Goal: Browse casually

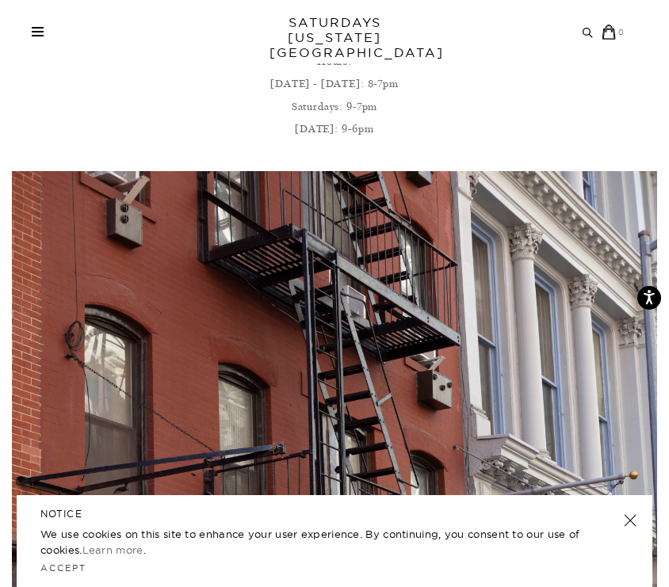
scroll to position [277, 0]
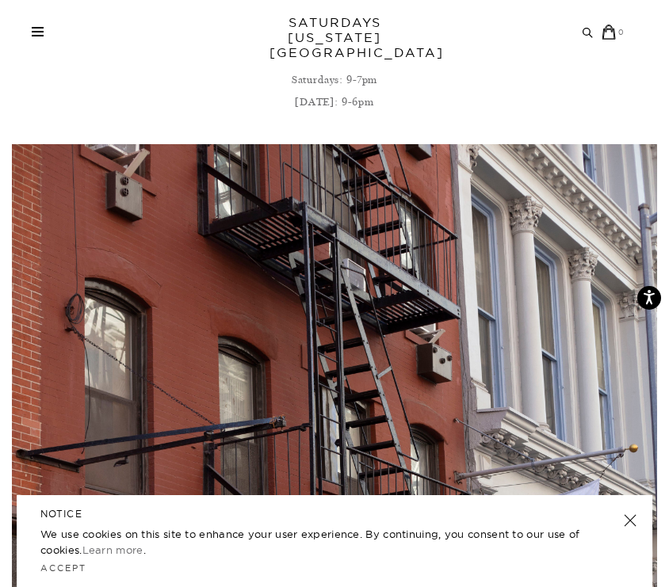
click at [626, 518] on link at bounding box center [630, 520] width 22 height 22
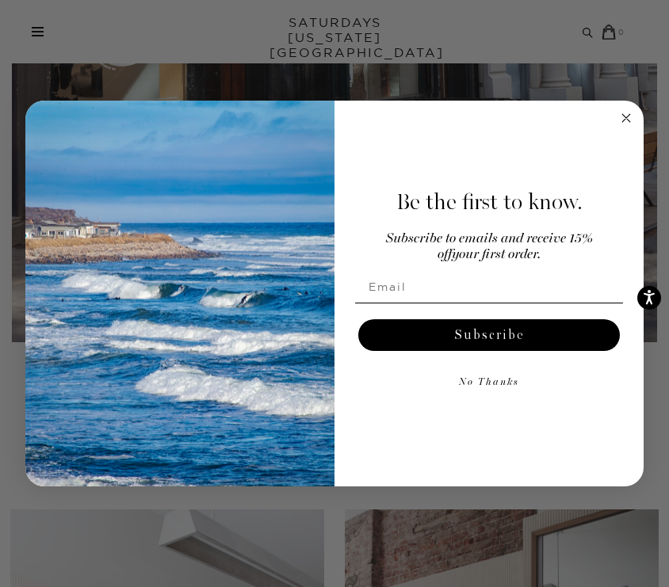
scroll to position [1082, 0]
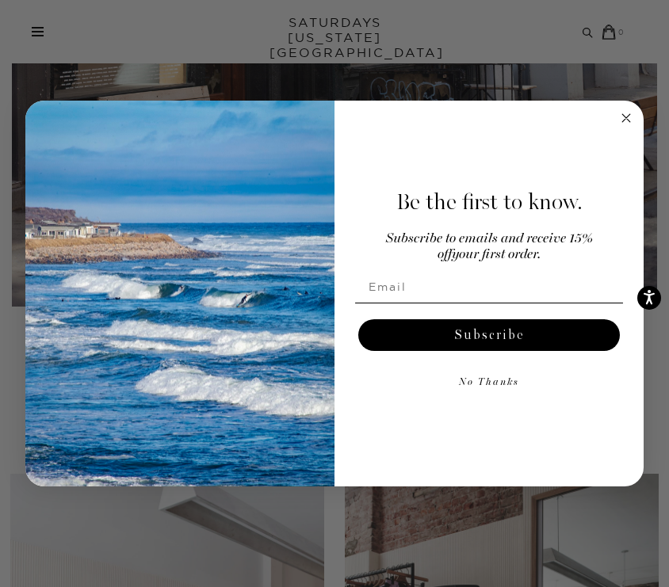
click at [627, 112] on circle "Close dialog" at bounding box center [626, 118] width 18 height 18
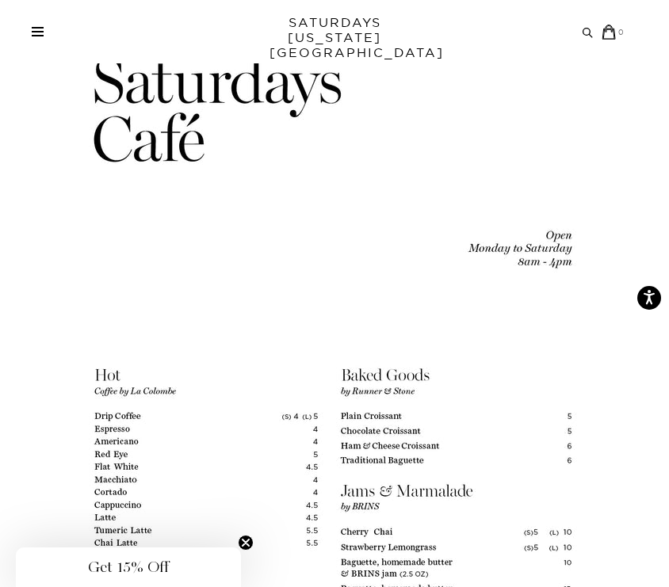
scroll to position [1972, 0]
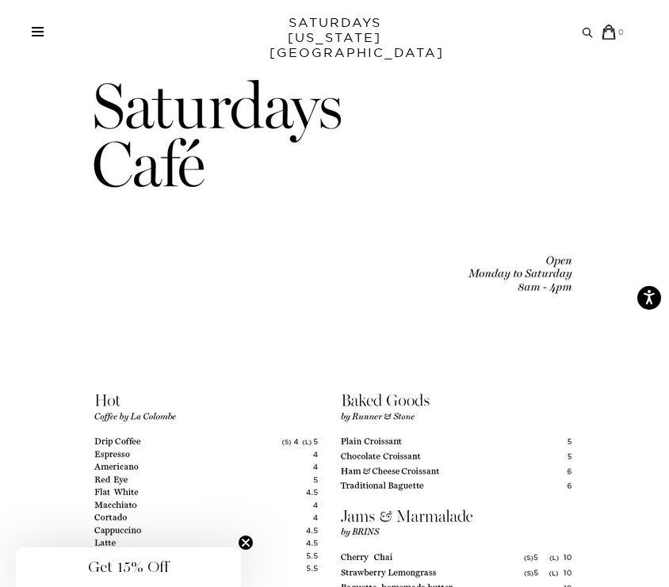
click at [37, 36] on div "Archive Sale Men's Tees Shirts Shorts Swim Knitwear Pants Sweats" at bounding box center [328, 32] width 593 height 15
click at [34, 32] on span at bounding box center [38, 32] width 12 height 2
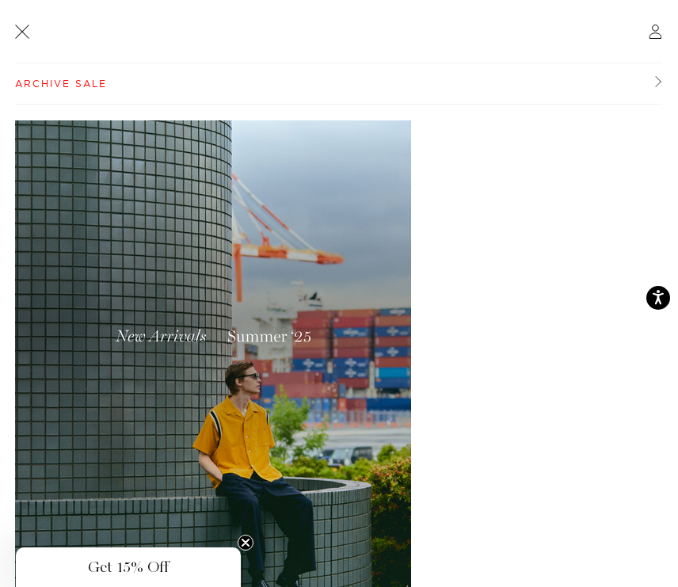
scroll to position [93, 0]
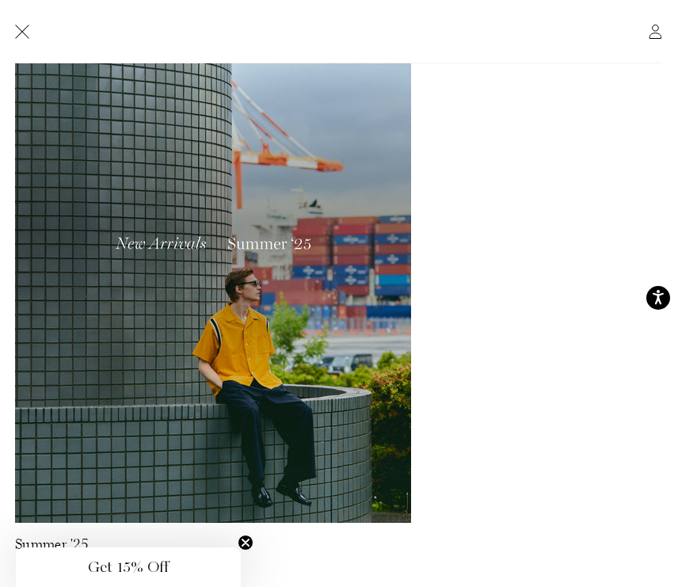
click at [186, 329] on img at bounding box center [213, 275] width 396 height 495
